Goal: Register for event/course

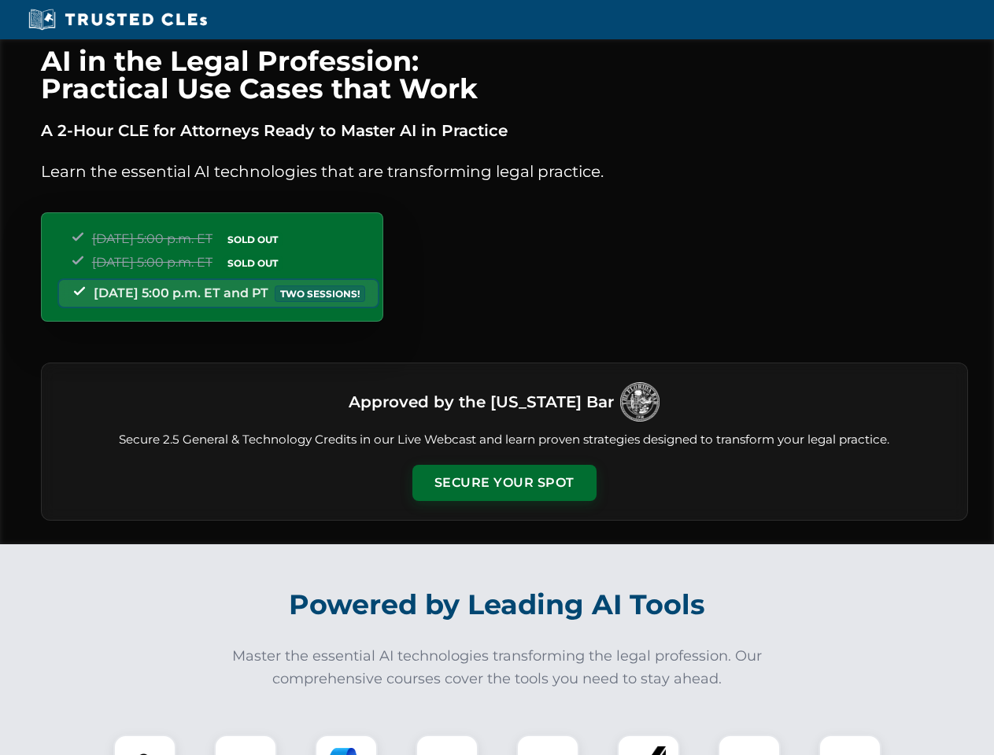
click at [503, 483] on button "Secure Your Spot" at bounding box center [504, 483] width 184 height 36
click at [145, 745] on img at bounding box center [145, 766] width 46 height 46
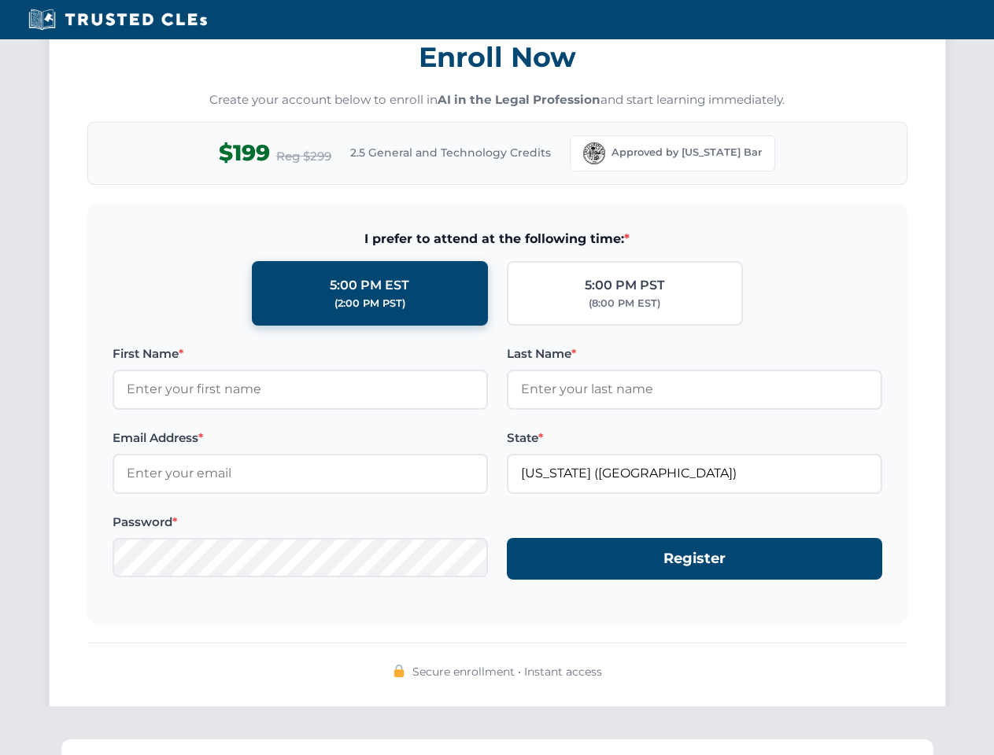
scroll to position [1544, 0]
